Goal: Information Seeking & Learning: Learn about a topic

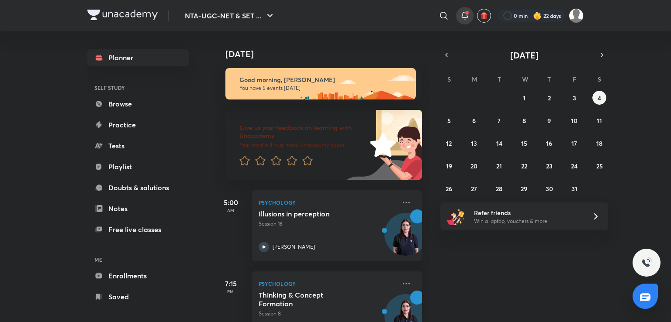
click at [466, 13] on span at bounding box center [466, 12] width 3 height 3
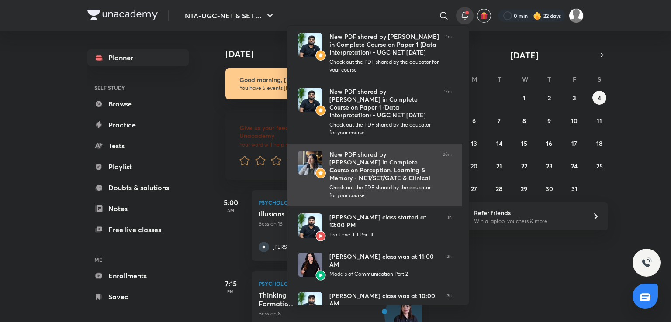
drag, startPoint x: 466, startPoint y: 13, endPoint x: 394, endPoint y: 137, distance: 143.6
click at [394, 137] on div "New PDF shared by Rajat Kumar in Complete Course on Paper 1 (Data Interpretatio…" at bounding box center [335, 161] width 671 height 322
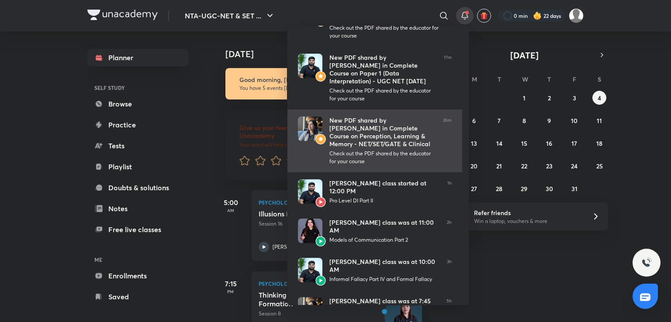
scroll to position [37, 0]
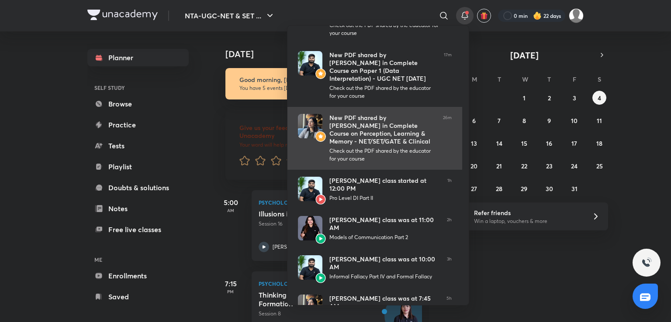
click at [403, 147] on div "Check out the PDF shared by the educator for your course" at bounding box center [382, 155] width 107 height 16
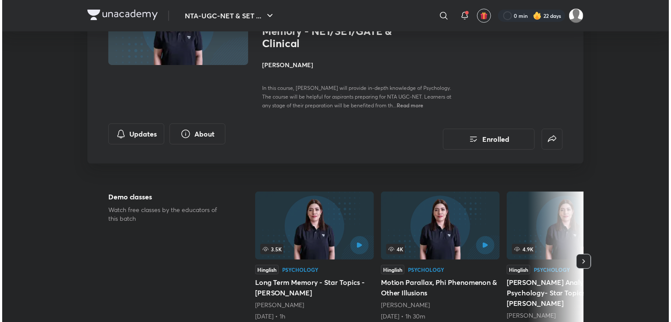
scroll to position [108, 0]
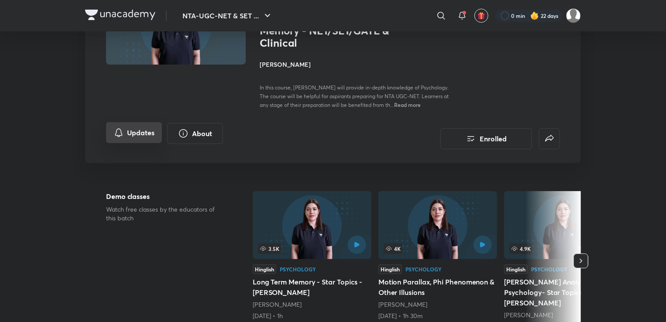
click at [133, 128] on button "Updates" at bounding box center [134, 132] width 56 height 21
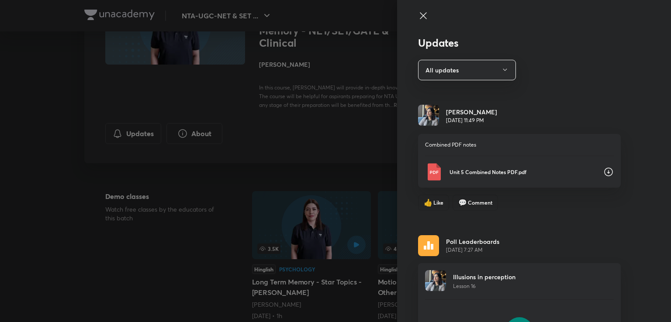
click at [603, 171] on icon at bounding box center [608, 172] width 10 height 10
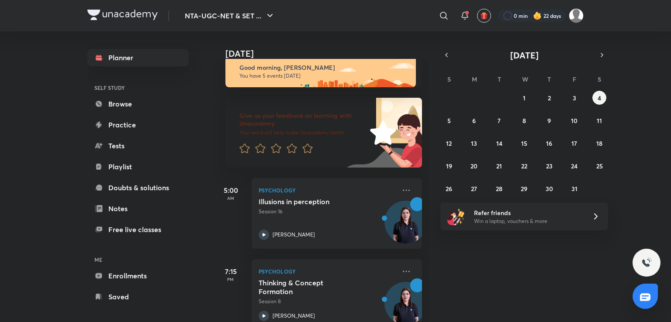
scroll to position [12, 0]
click at [448, 118] on abbr "5" at bounding box center [448, 121] width 3 height 8
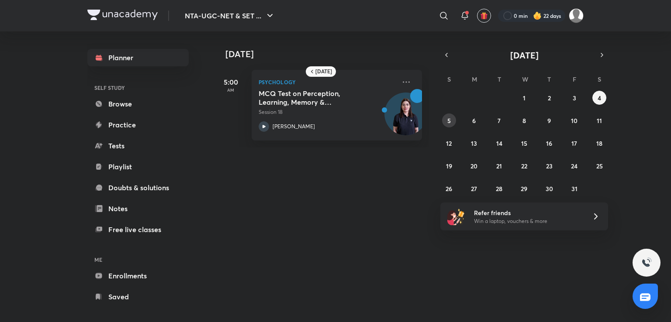
drag, startPoint x: 448, startPoint y: 118, endPoint x: 493, endPoint y: 95, distance: 51.2
click at [493, 95] on div "28 29 30 1 2 3 4 5 6 7 8 9 10 11 12 13 14 15 16 17 18 19 20 21 22 23 24 25 26 2…" at bounding box center [524, 143] width 168 height 105
click at [471, 123] on button "6" at bounding box center [474, 121] width 14 height 14
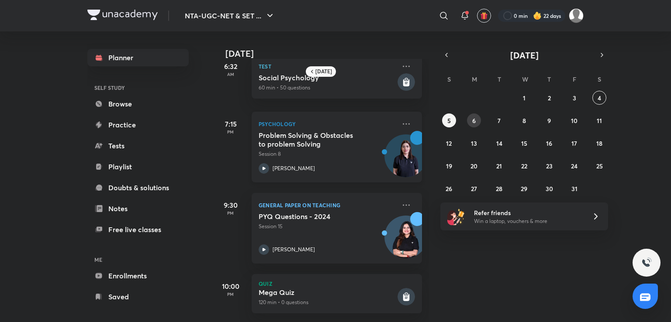
scroll to position [0, 0]
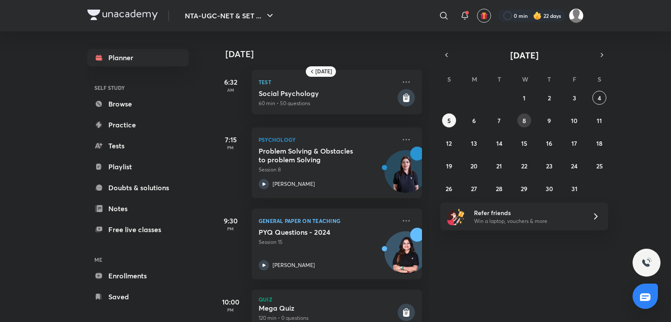
click at [519, 117] on button "8" at bounding box center [524, 121] width 14 height 14
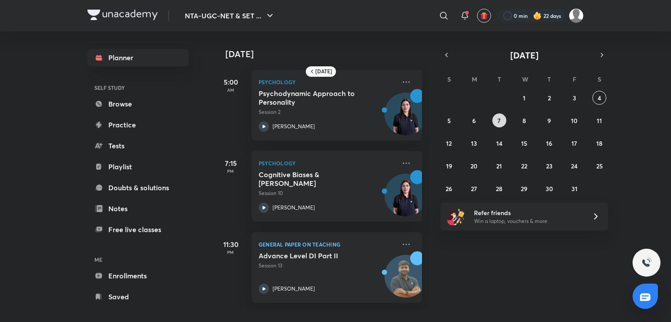
click at [499, 117] on abbr "7" at bounding box center [498, 121] width 3 height 8
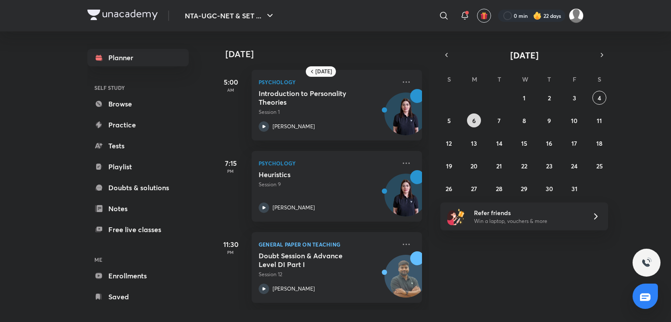
click at [471, 117] on button "6" at bounding box center [474, 121] width 14 height 14
